Goal: Task Accomplishment & Management: Use online tool/utility

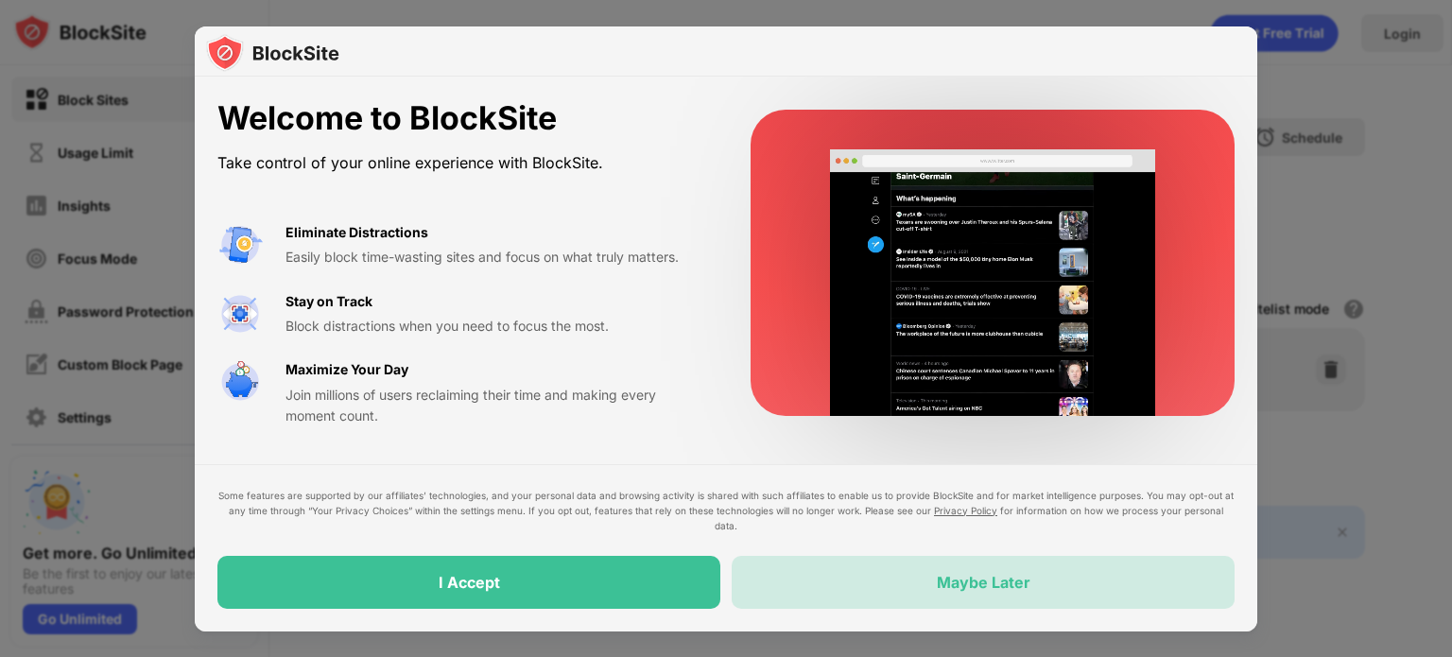
click at [796, 569] on div "Maybe Later" at bounding box center [982, 582] width 503 height 53
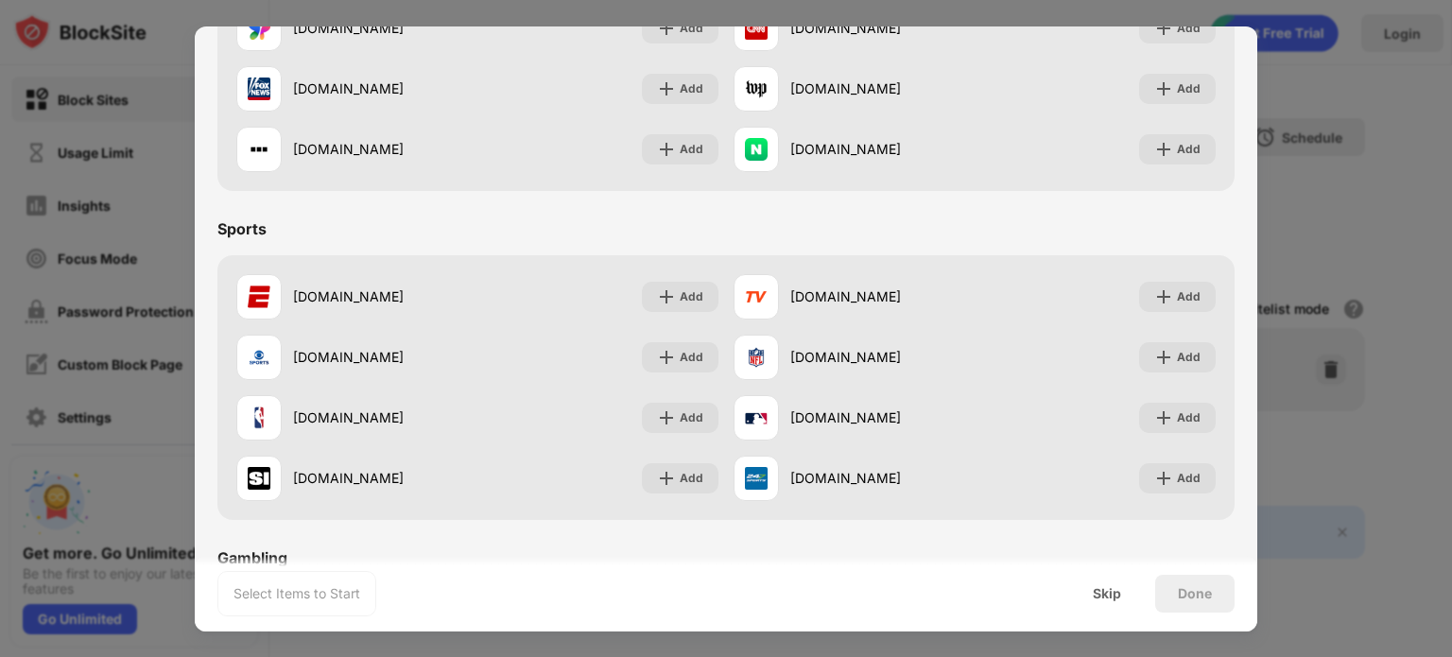
scroll to position [1349, 0]
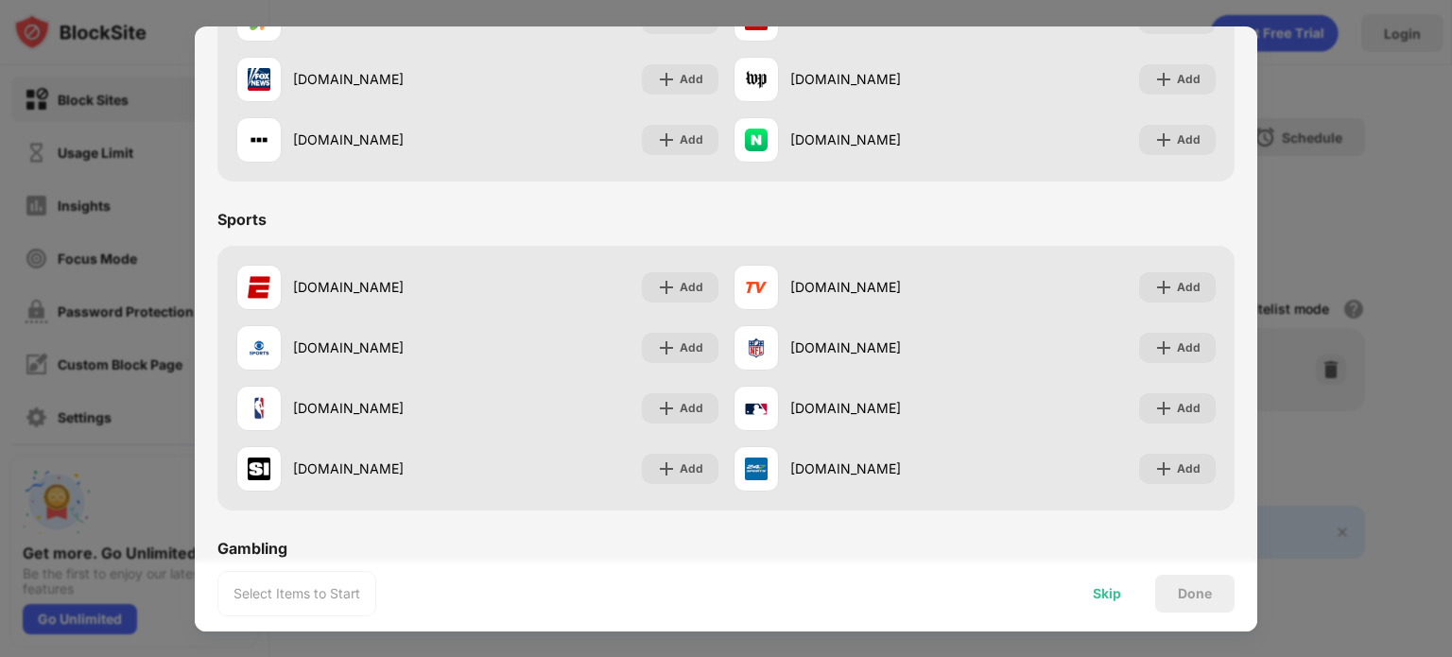
click at [1116, 589] on div "Skip" at bounding box center [1106, 593] width 28 height 15
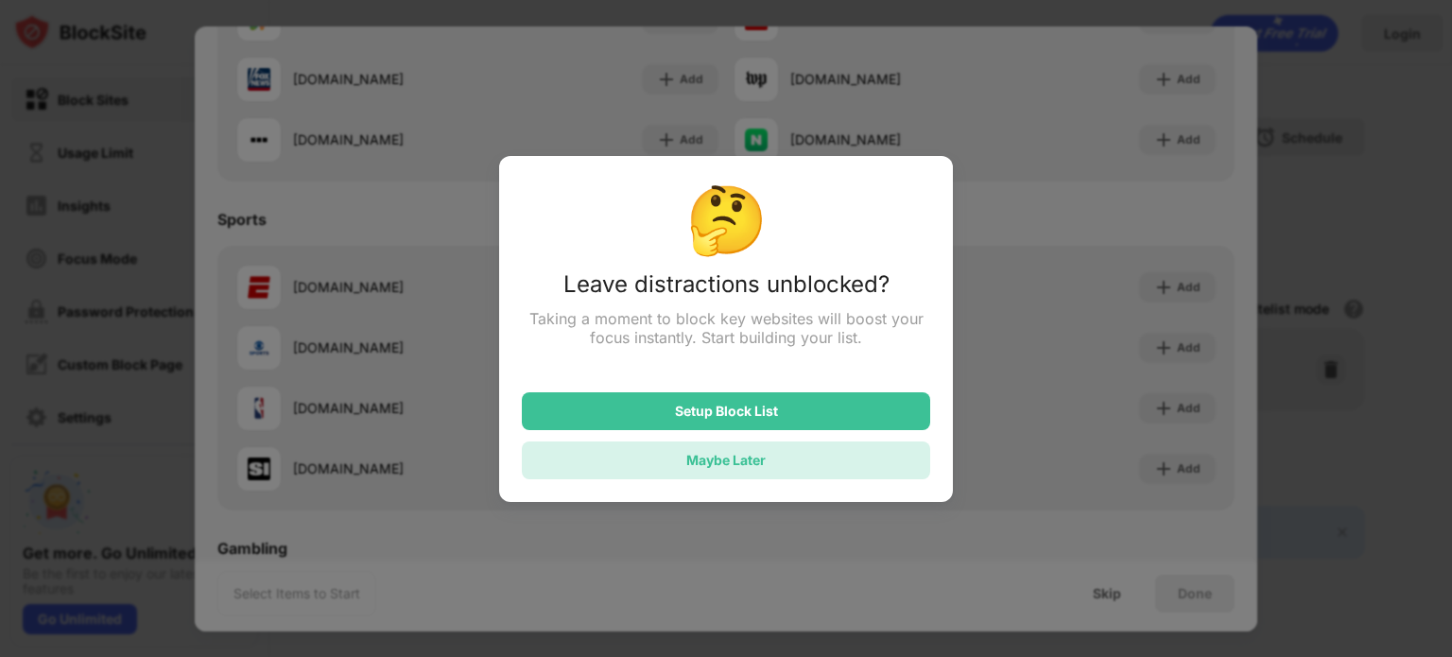
click at [731, 452] on div "Maybe Later" at bounding box center [726, 460] width 408 height 38
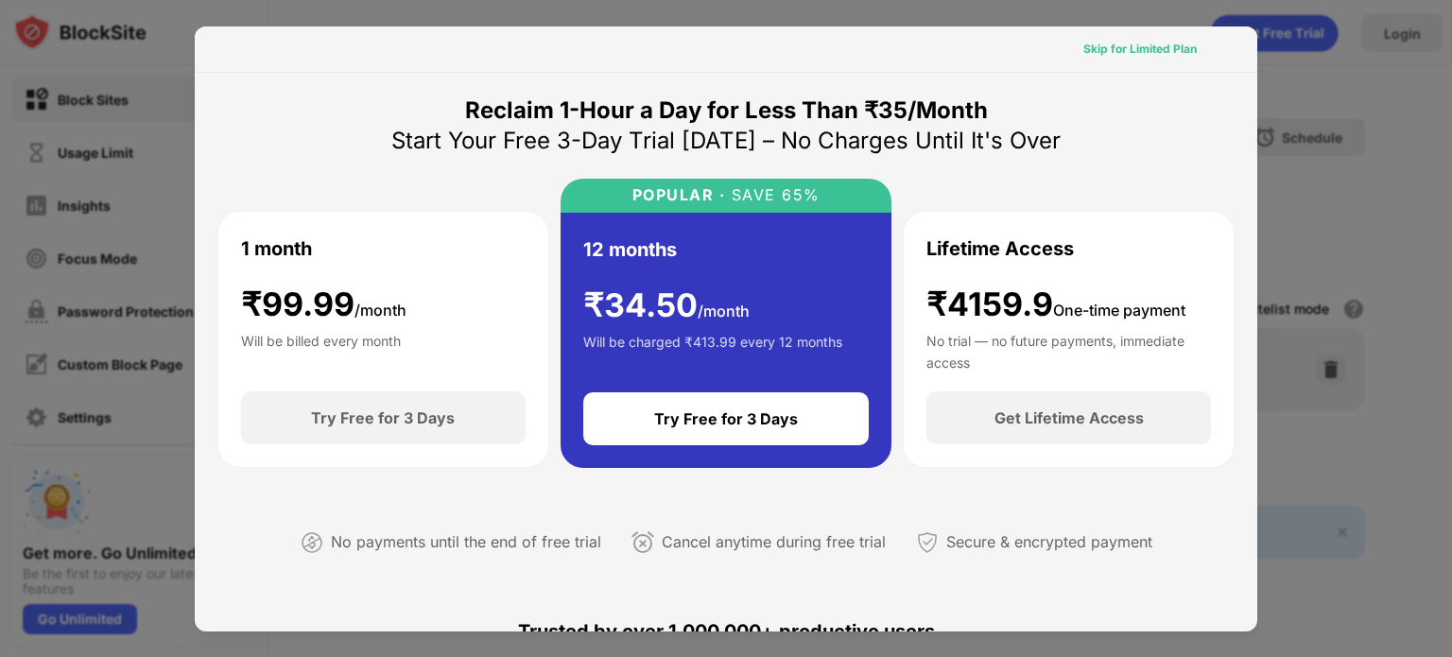
click at [1144, 55] on div "Skip for Limited Plan" at bounding box center [1139, 49] width 113 height 19
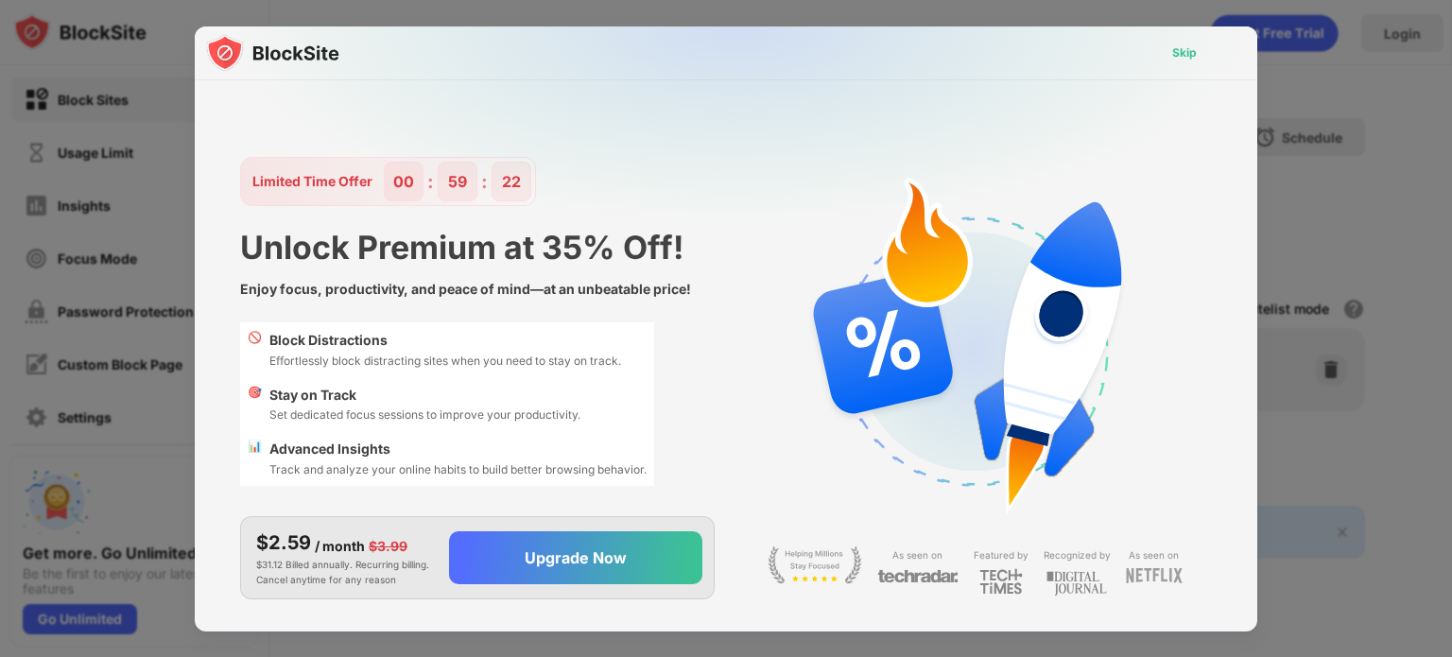
click at [1172, 53] on div "Skip" at bounding box center [1184, 52] width 25 height 19
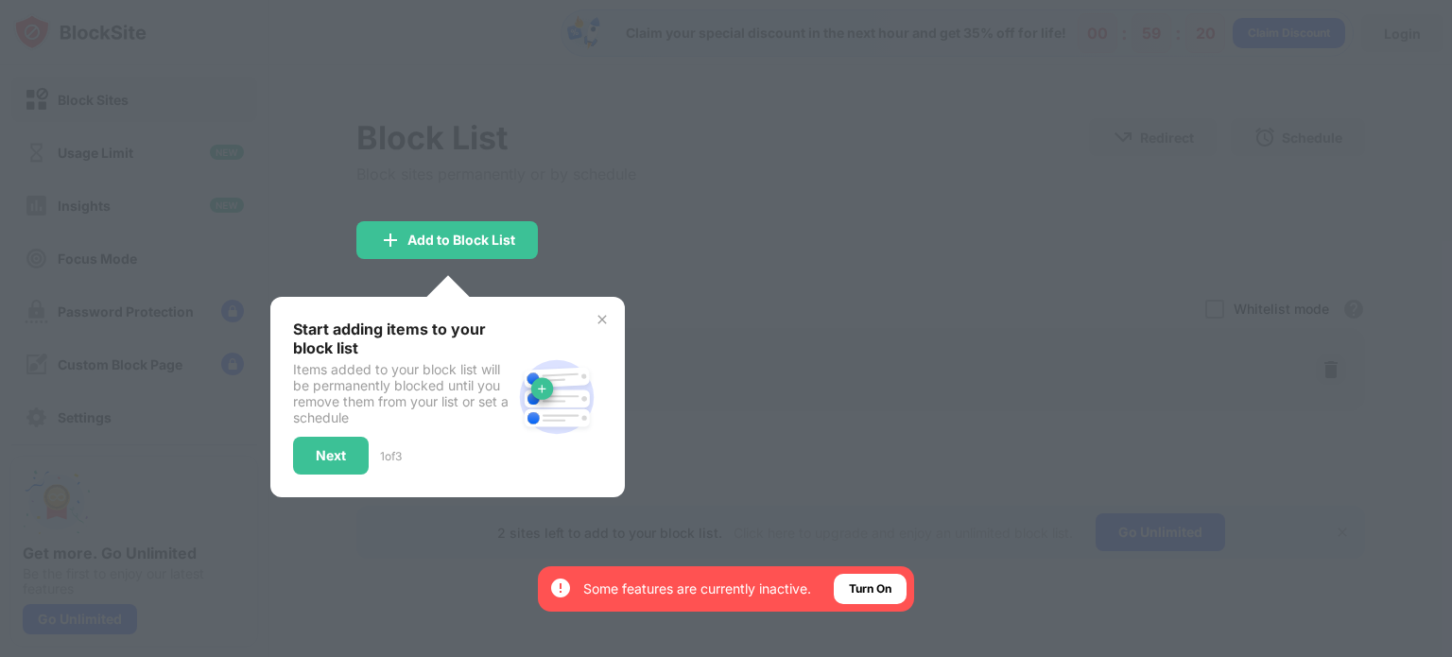
click at [1027, 99] on div at bounding box center [726, 328] width 1452 height 657
click at [321, 442] on div "Next" at bounding box center [331, 456] width 76 height 38
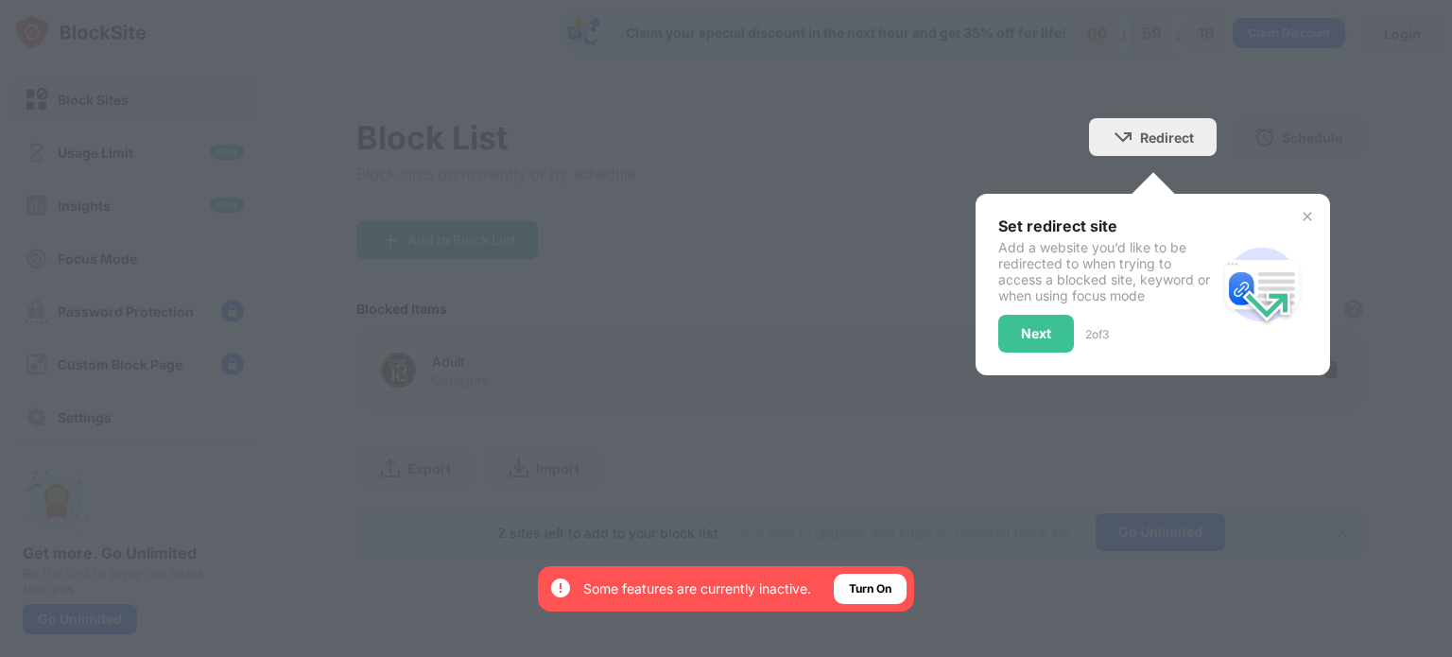
click at [321, 442] on div at bounding box center [726, 328] width 1452 height 657
click at [1007, 328] on div "Next" at bounding box center [1036, 334] width 76 height 38
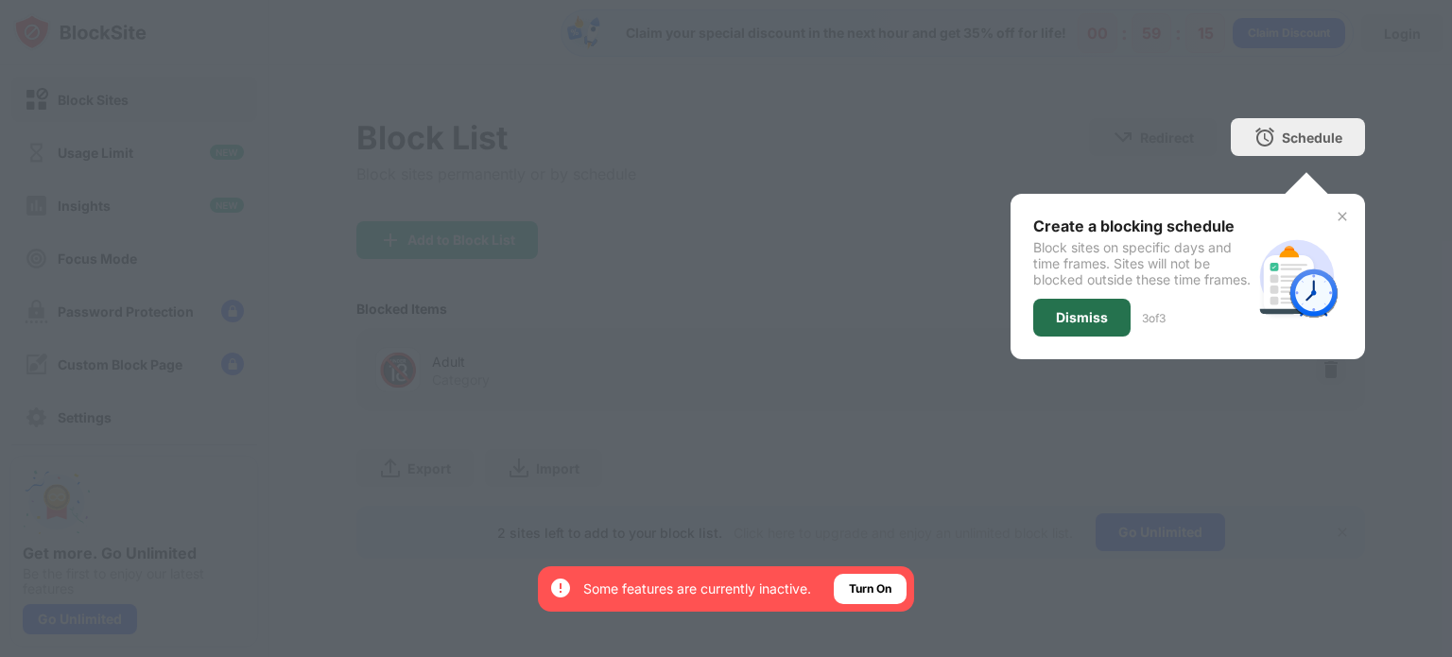
drag, startPoint x: 1074, startPoint y: 326, endPoint x: 775, endPoint y: 154, distance: 345.4
click at [775, 154] on div "Block List Block sites permanently or by schedule Redirect Choose a site to be …" at bounding box center [860, 338] width 1008 height 440
click at [1040, 329] on div "Dismiss" at bounding box center [1081, 318] width 97 height 38
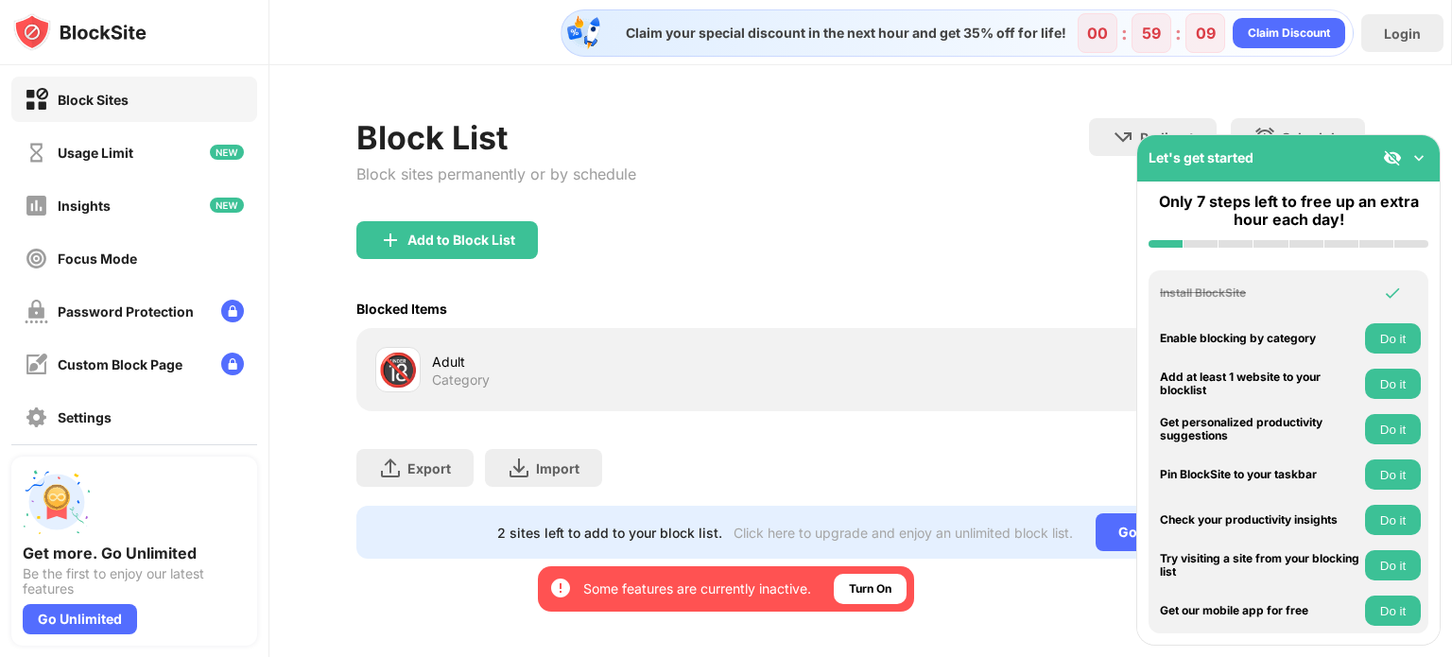
click at [1329, 161] on div "Let's get started" at bounding box center [1288, 158] width 302 height 46
click at [1418, 162] on img at bounding box center [1418, 157] width 19 height 19
